Goal: Find contact information: Find contact information

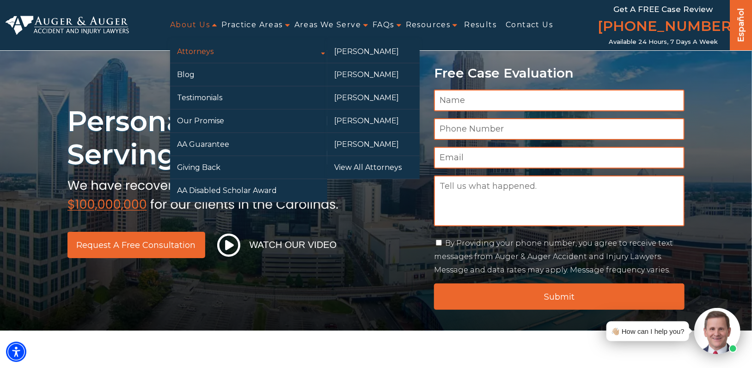
click at [198, 53] on link "Attorneys" at bounding box center [248, 51] width 157 height 23
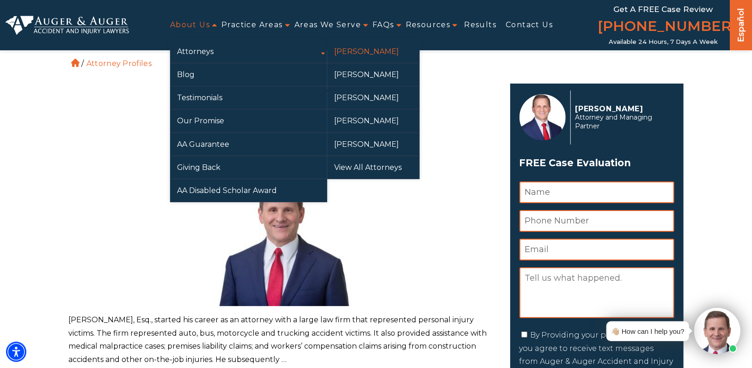
click at [359, 48] on link "[PERSON_NAME]" at bounding box center [373, 51] width 92 height 23
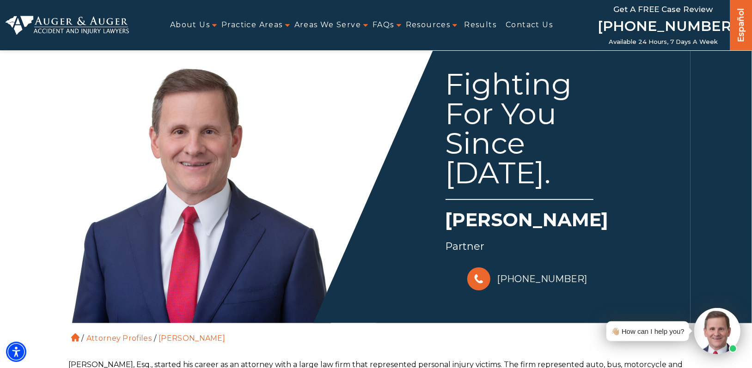
drag, startPoint x: 723, startPoint y: 21, endPoint x: 616, endPoint y: 26, distance: 106.8
click at [616, 26] on div "Get a FREE Case Review (855) 969-5624 Hablamos Español Español Available 24 Hou…" at bounding box center [663, 25] width 134 height 50
copy link "[PHONE_NUMBER]"
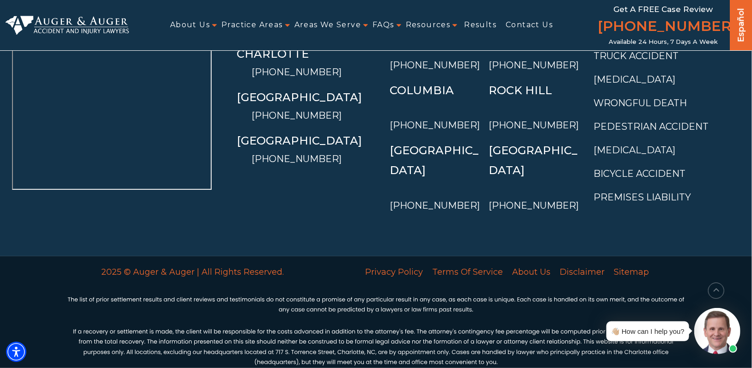
scroll to position [1738, 0]
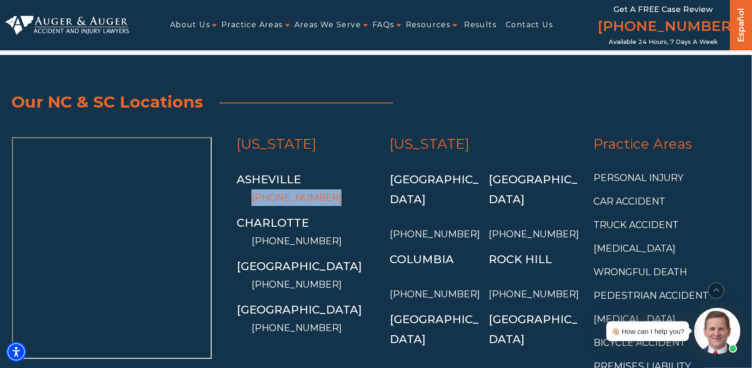
drag, startPoint x: 335, startPoint y: 199, endPoint x: 255, endPoint y: 199, distance: 80.4
click at [255, 199] on li "Asheville (828) 677-3214" at bounding box center [307, 188] width 140 height 36
copy link "[PHONE_NUMBER]"
click at [272, 177] on link "Asheville" at bounding box center [269, 179] width 64 height 13
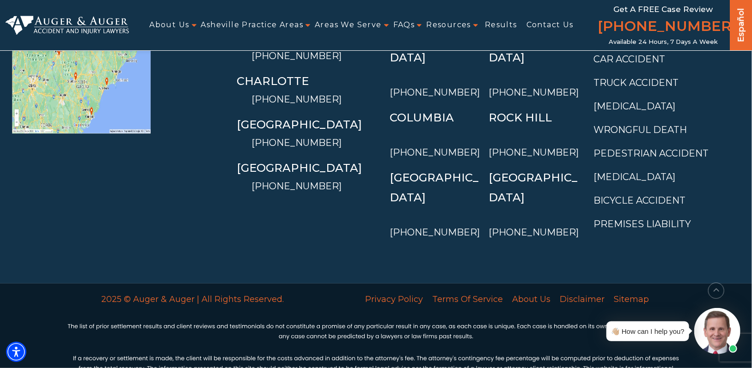
scroll to position [3550, 0]
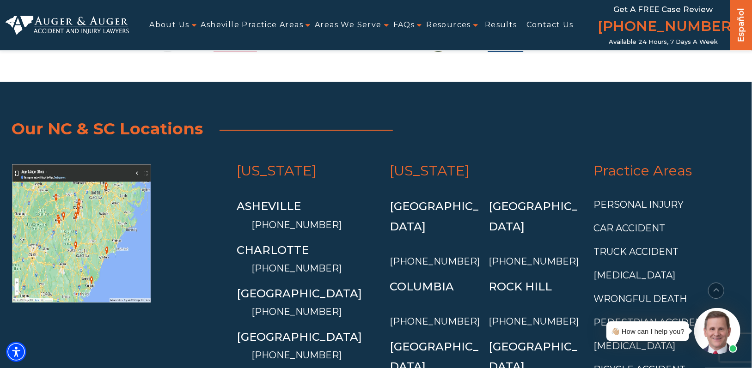
click at [92, 189] on img at bounding box center [81, 233] width 139 height 139
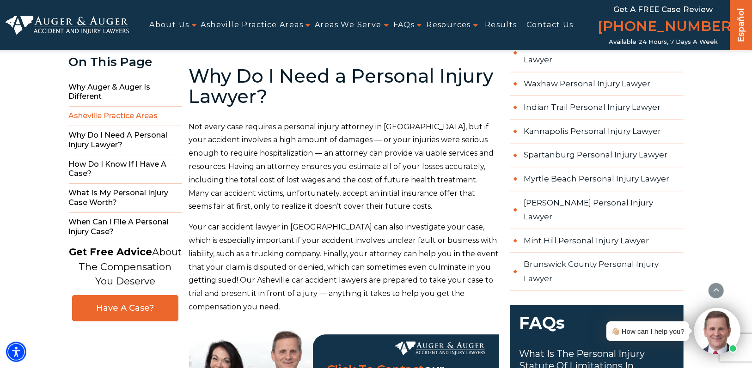
scroll to position [0, 0]
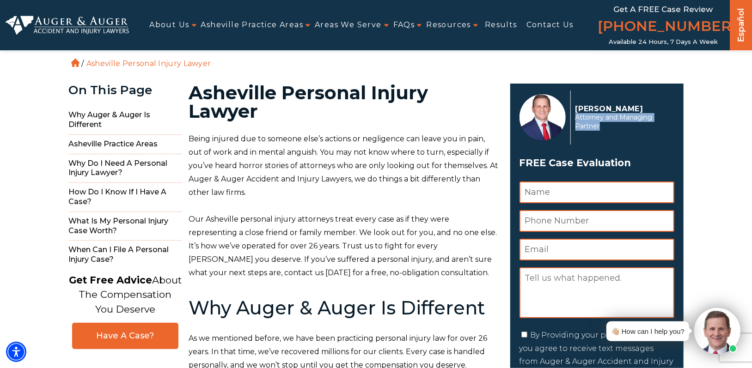
drag, startPoint x: 601, startPoint y: 125, endPoint x: 575, endPoint y: 115, distance: 28.1
click at [575, 115] on span "Attorney and Managing Partner" at bounding box center [622, 122] width 94 height 18
copy span "Attorney and Managing Partner"
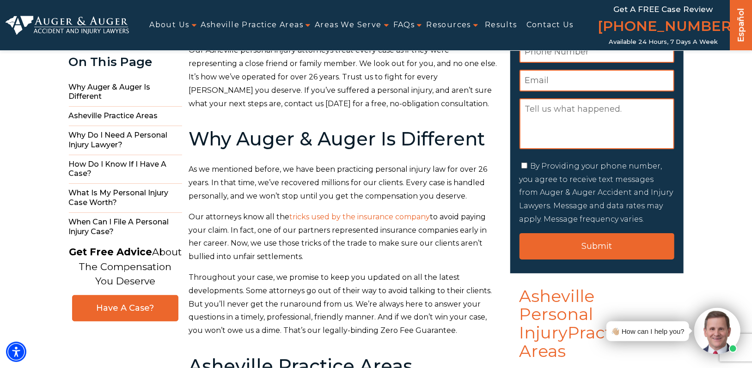
scroll to position [339, 0]
